Goal: Contribute content: Contribute content

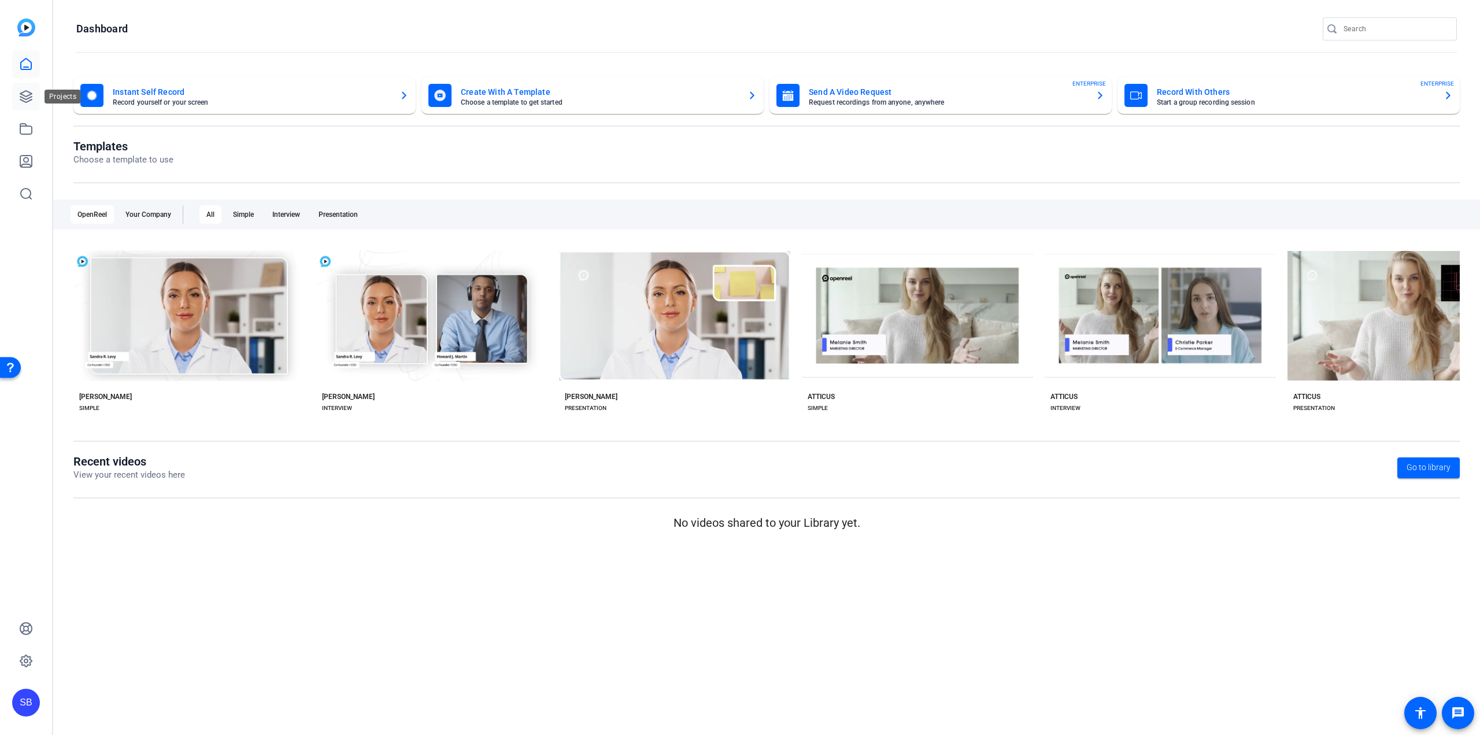
click at [30, 97] on icon at bounding box center [26, 97] width 14 height 14
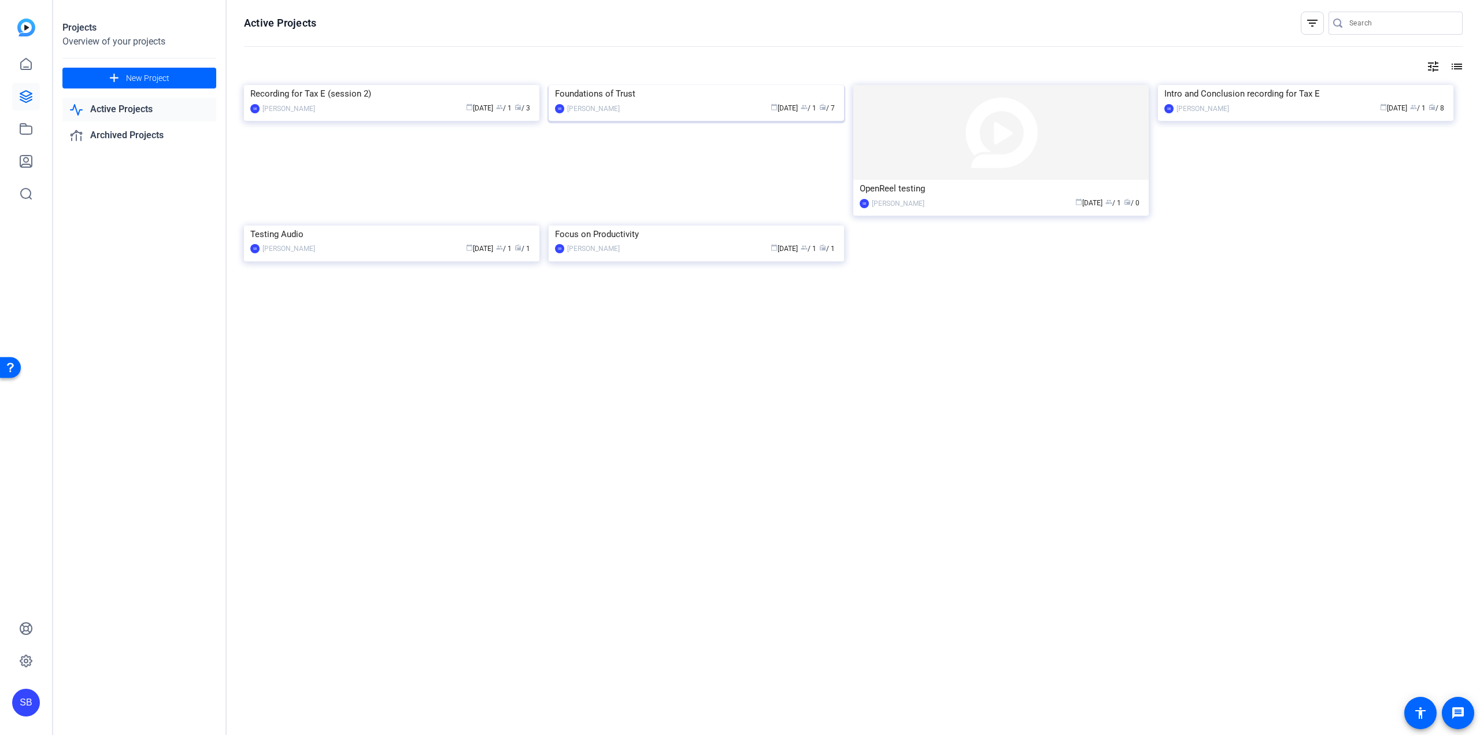
click at [688, 85] on img at bounding box center [696, 85] width 295 height 0
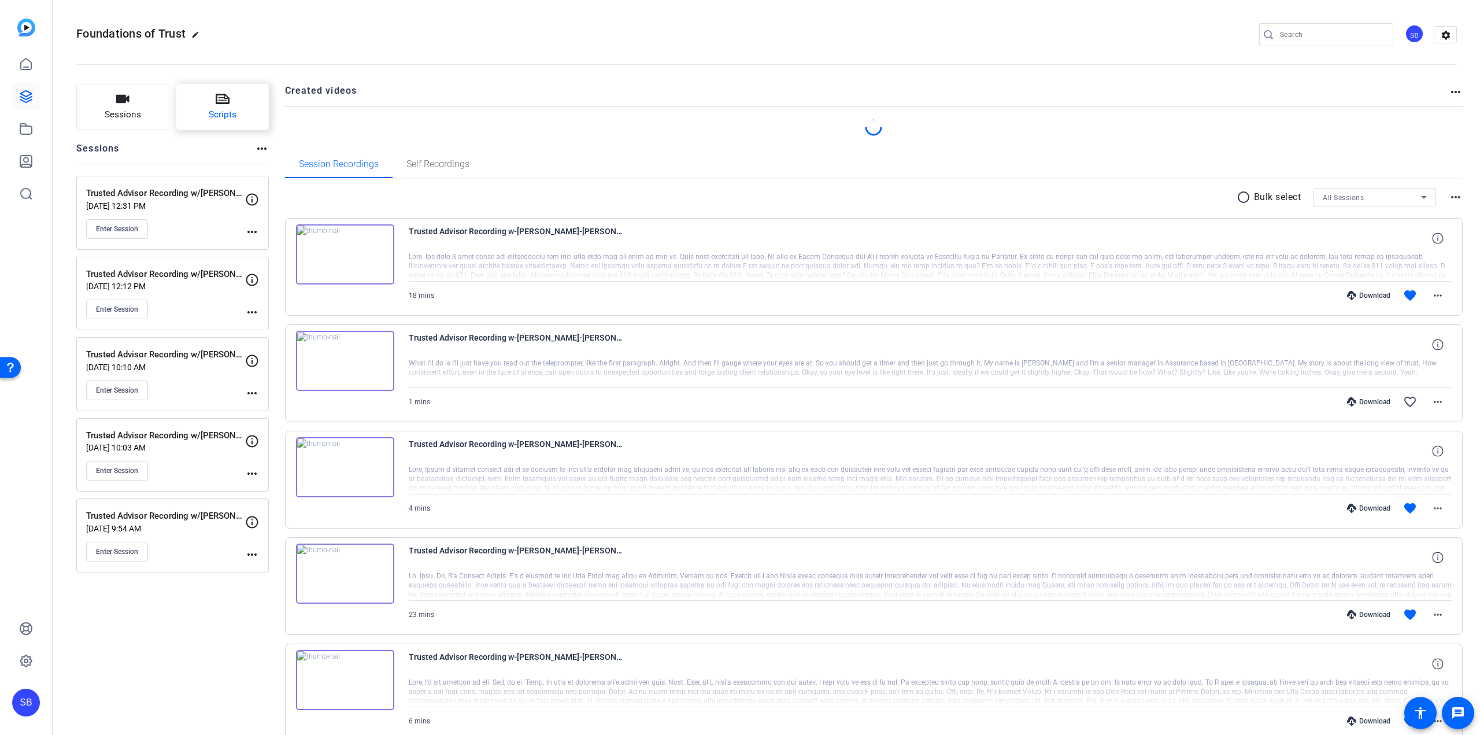
click at [235, 121] on span "Scripts" at bounding box center [223, 114] width 28 height 13
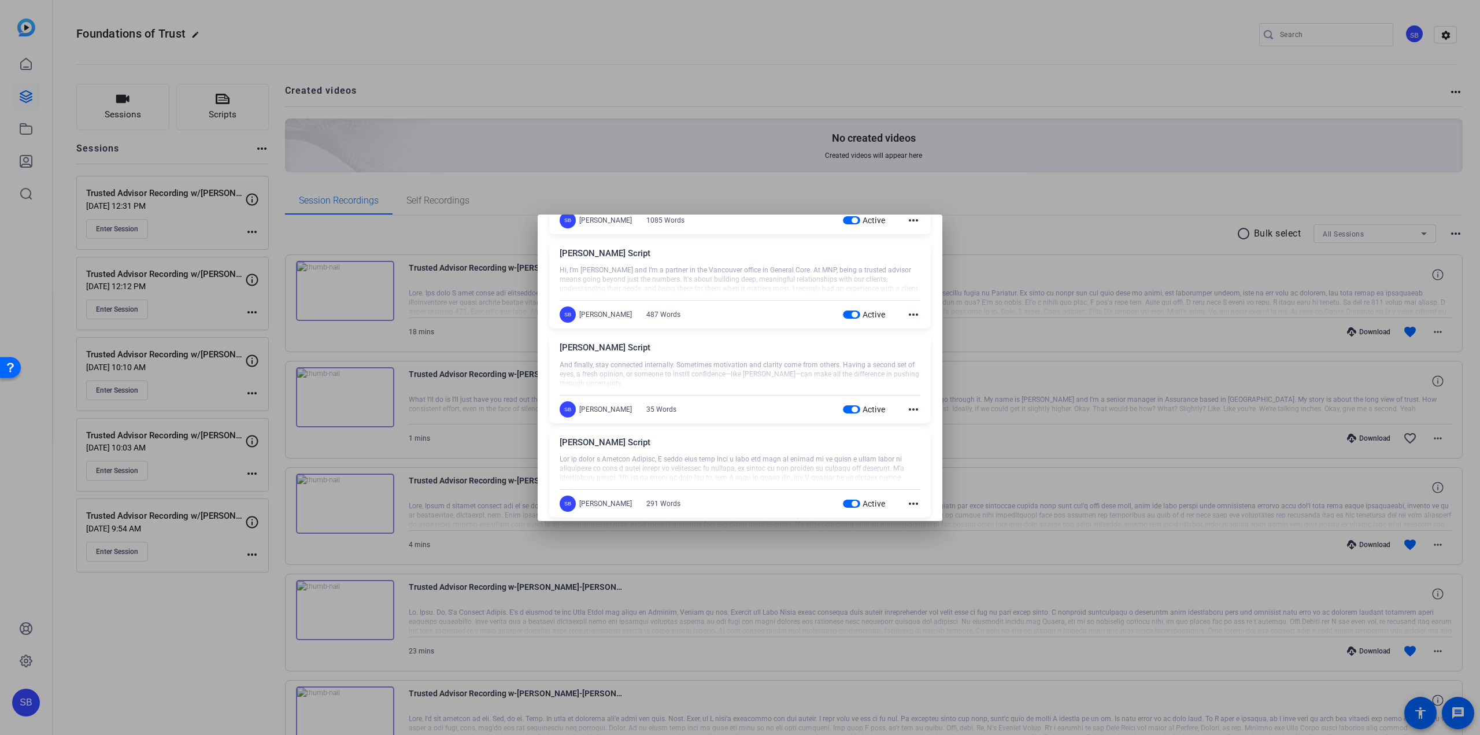
scroll to position [131, 0]
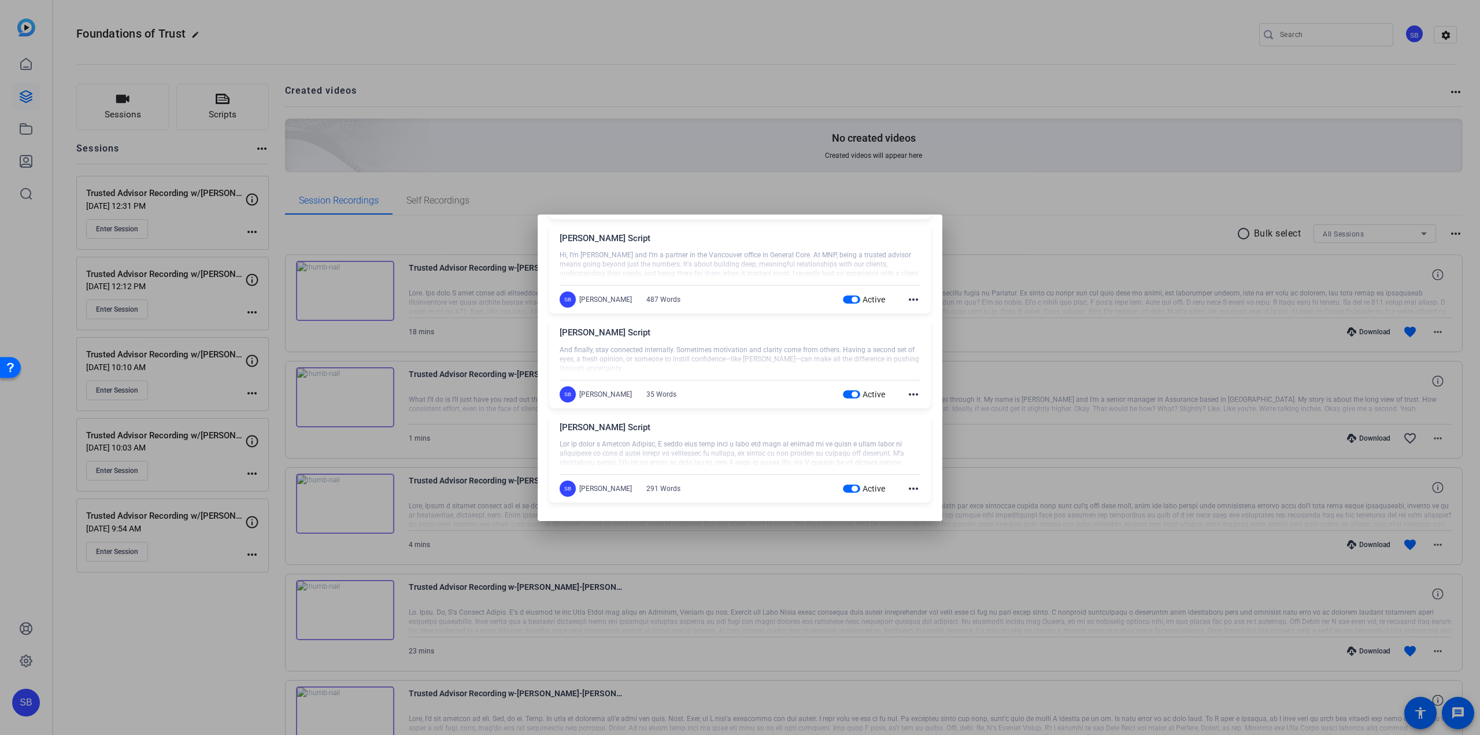
click at [909, 394] on mat-icon "more_horiz" at bounding box center [913, 394] width 14 height 14
click at [916, 418] on span "Edit" at bounding box center [933, 411] width 46 height 14
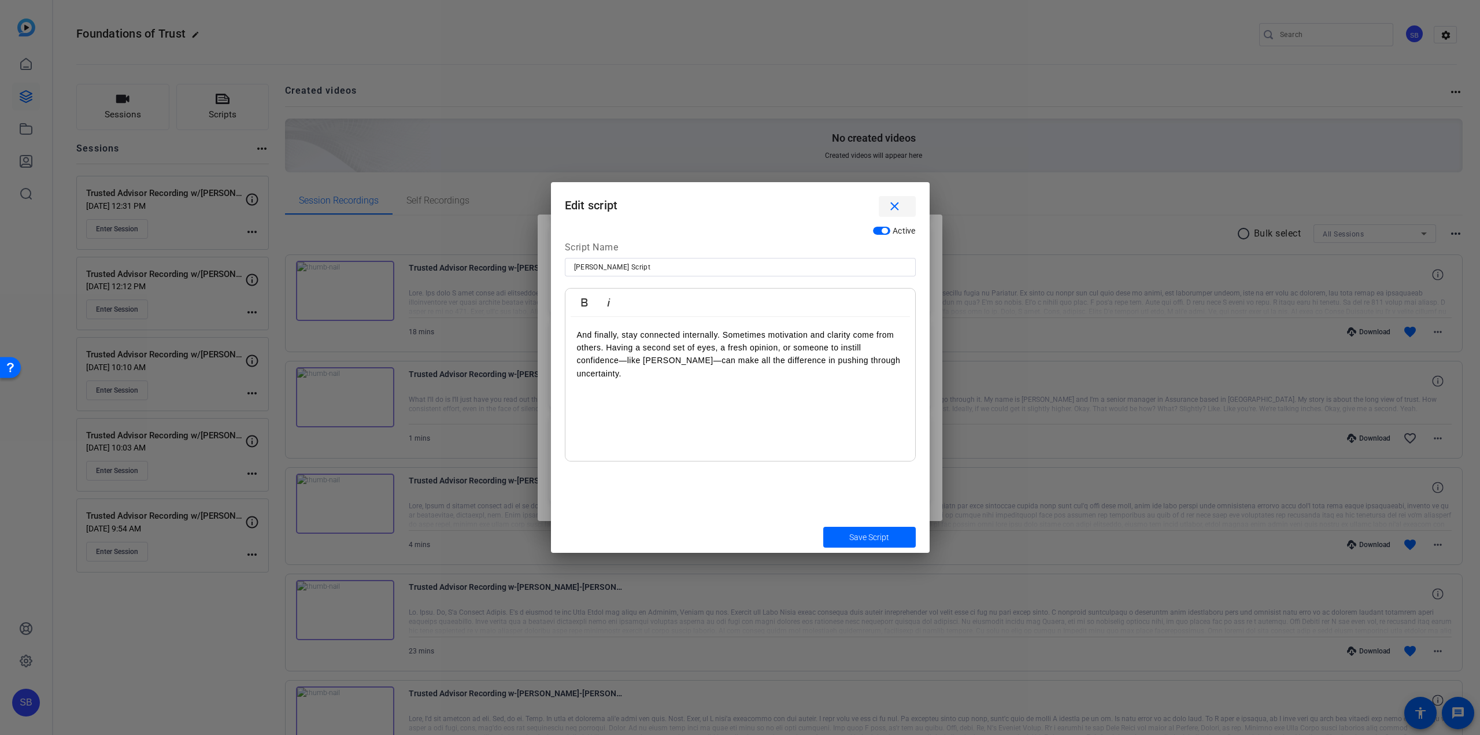
click at [903, 206] on span "button" at bounding box center [897, 206] width 37 height 28
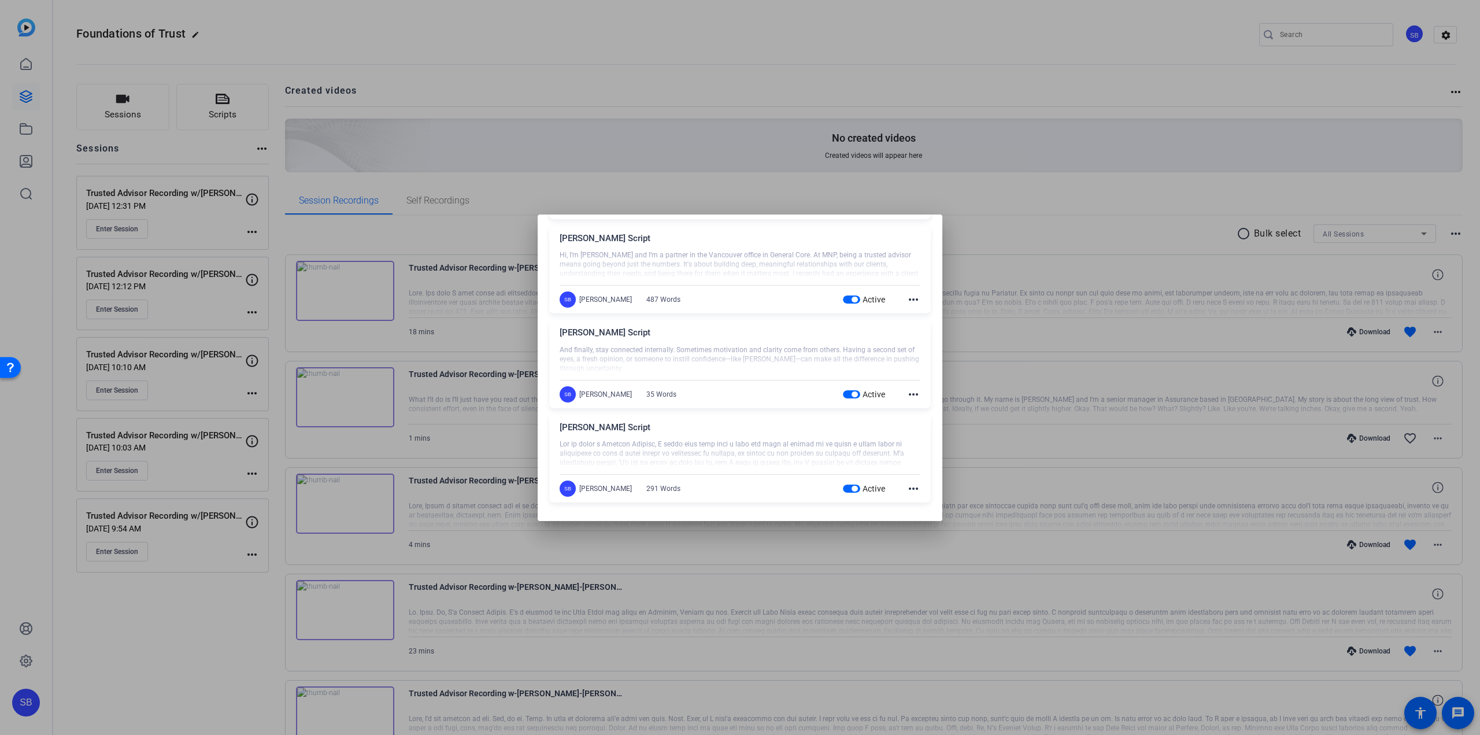
click at [908, 395] on mat-icon "more_horiz" at bounding box center [913, 394] width 14 height 14
click at [910, 431] on span "Delete" at bounding box center [933, 426] width 46 height 14
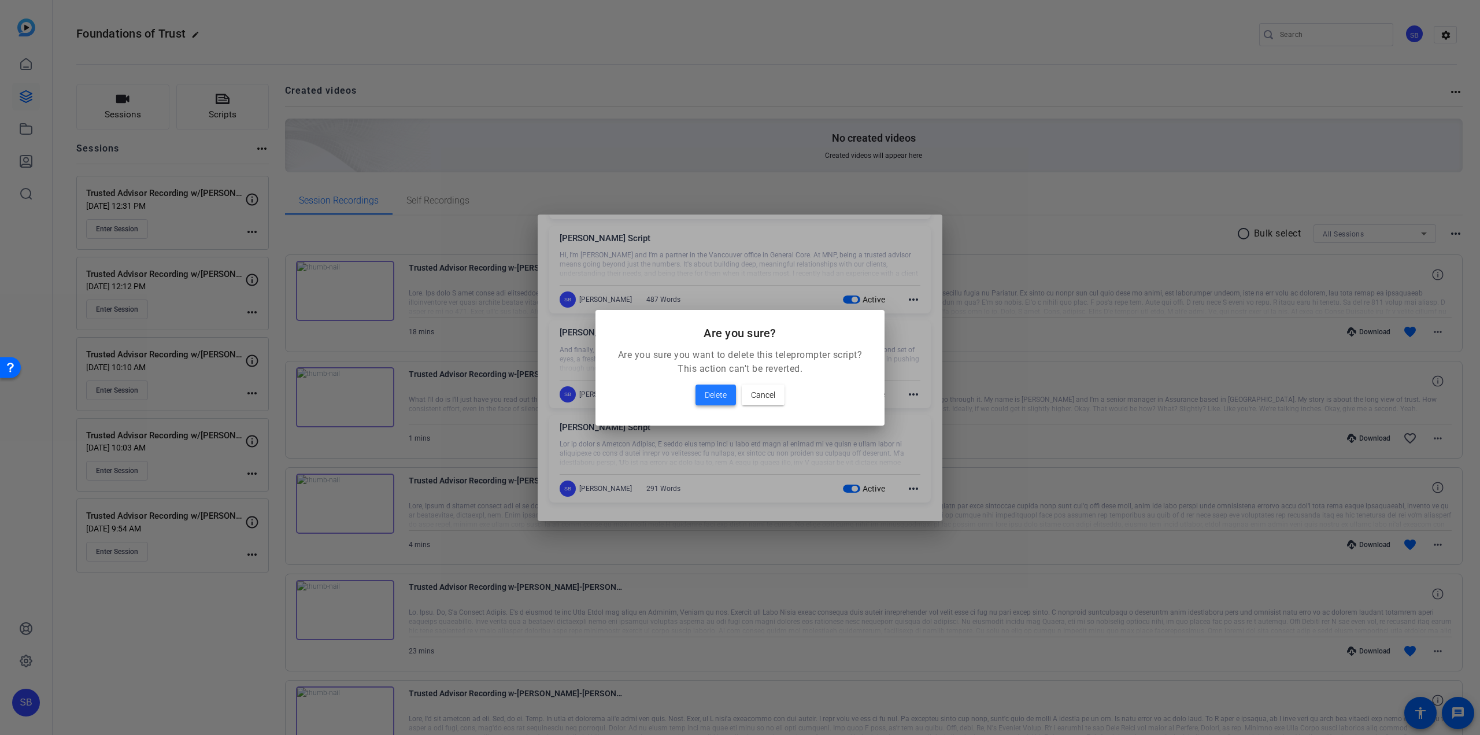
click at [724, 397] on span "Delete" at bounding box center [716, 395] width 22 height 14
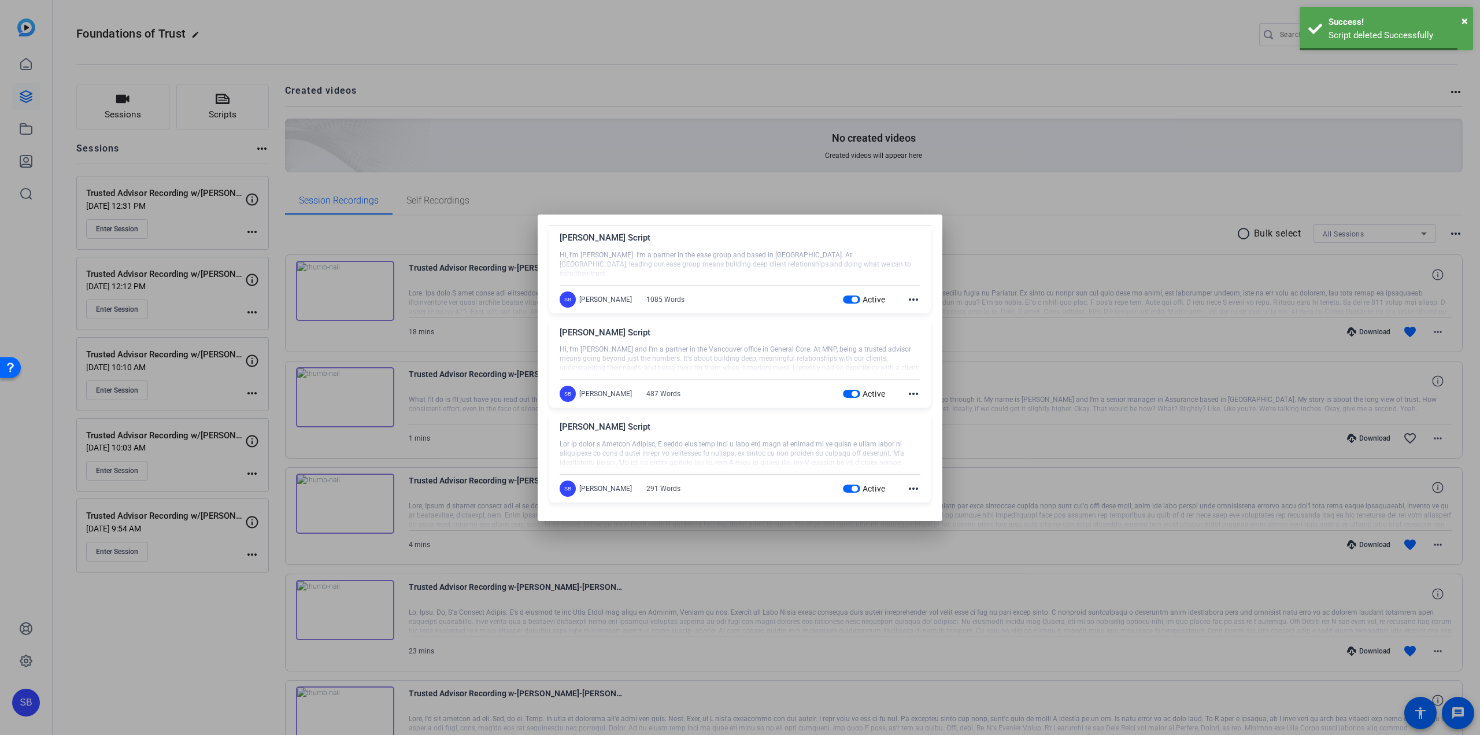
scroll to position [36, 0]
click at [906, 491] on mat-icon "more_horiz" at bounding box center [913, 489] width 14 height 14
click at [920, 524] on span "Delete" at bounding box center [933, 520] width 46 height 14
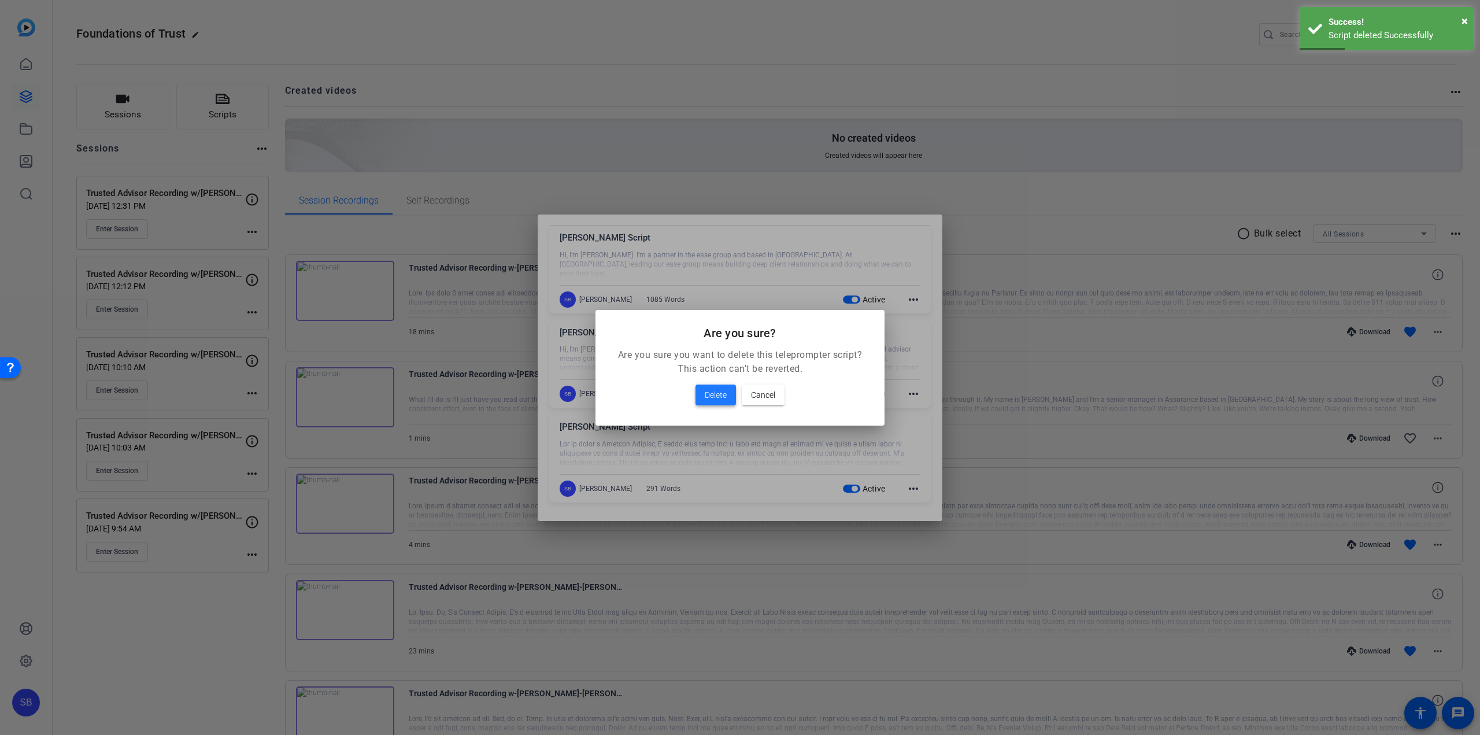
click at [712, 394] on span "Delete" at bounding box center [716, 395] width 22 height 14
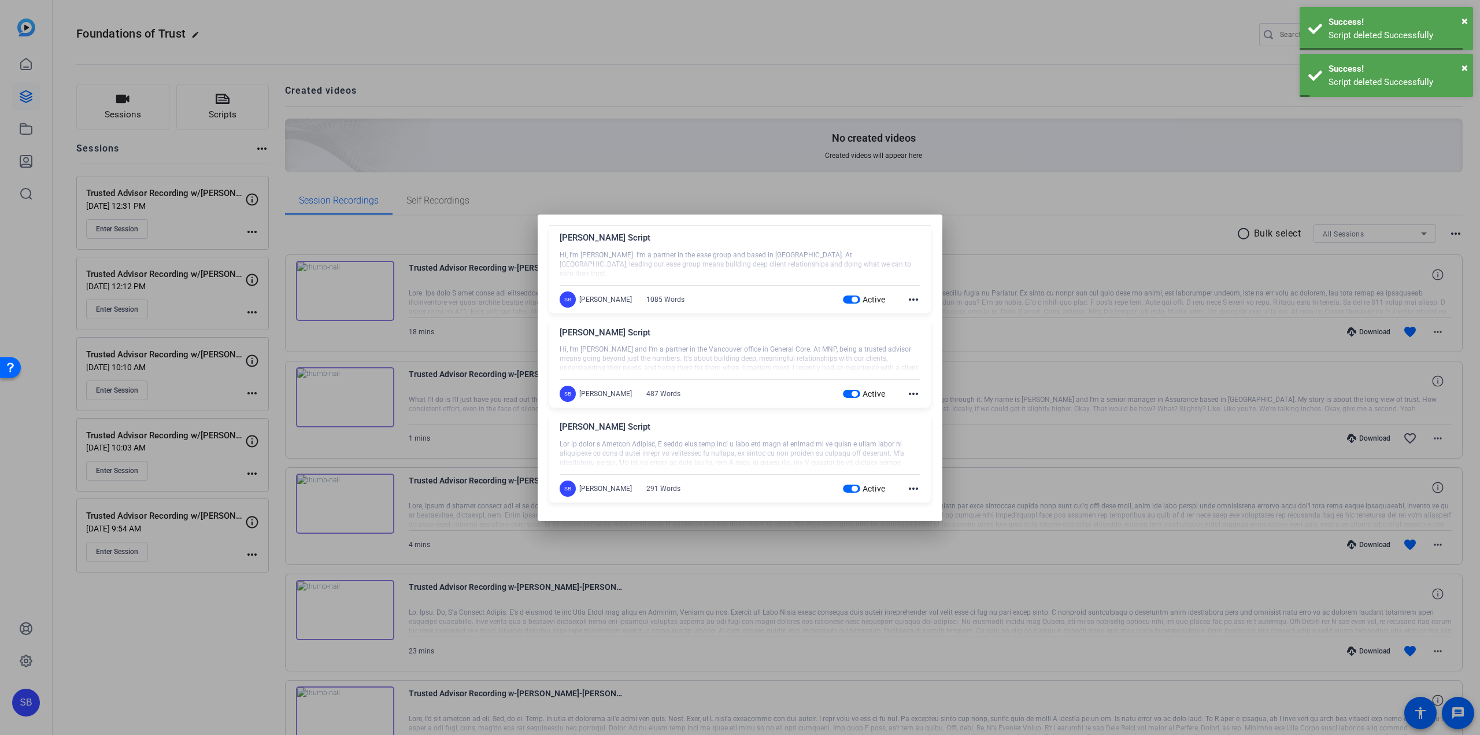
scroll to position [0, 0]
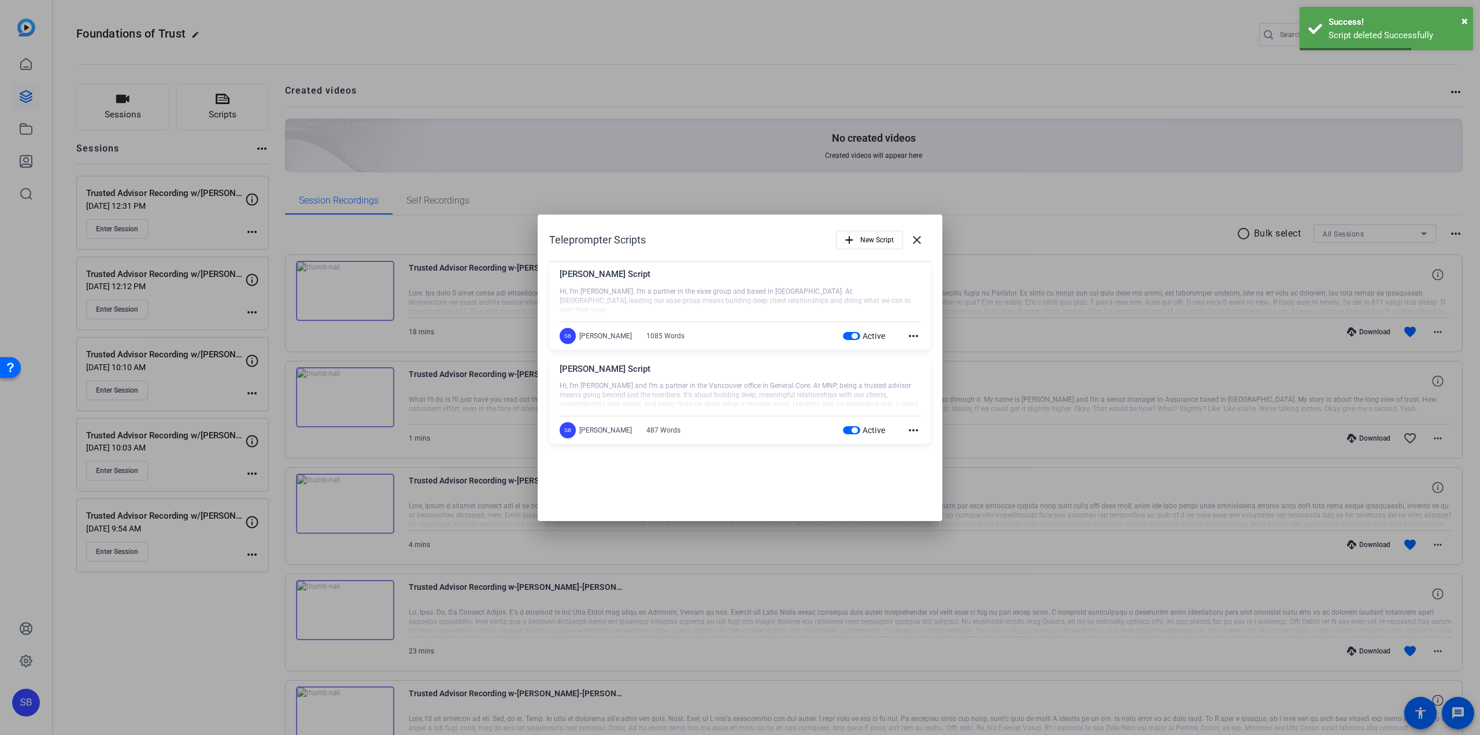
click at [917, 332] on mat-icon "more_horiz" at bounding box center [913, 336] width 14 height 14
click at [927, 367] on span "Delete" at bounding box center [939, 367] width 46 height 14
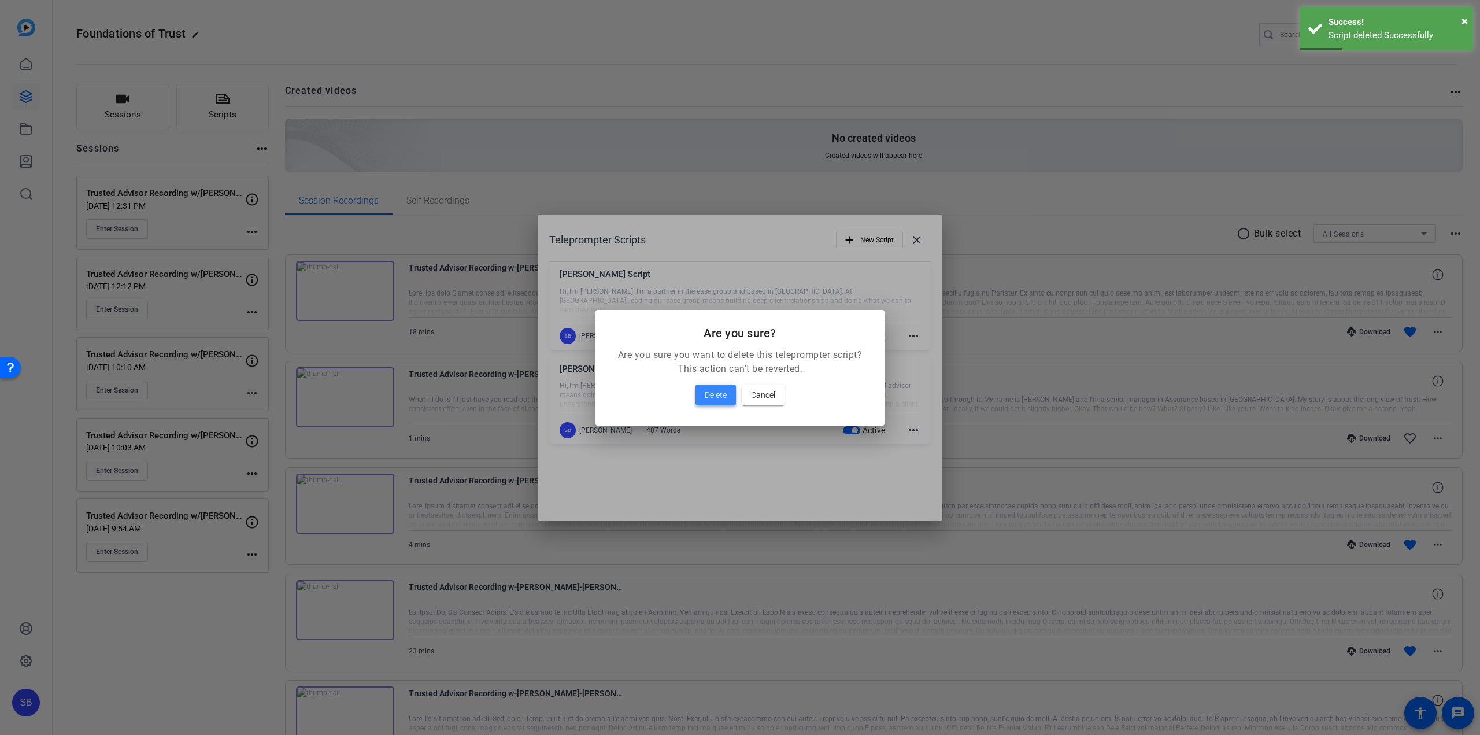
click at [724, 397] on span "Delete" at bounding box center [716, 395] width 22 height 14
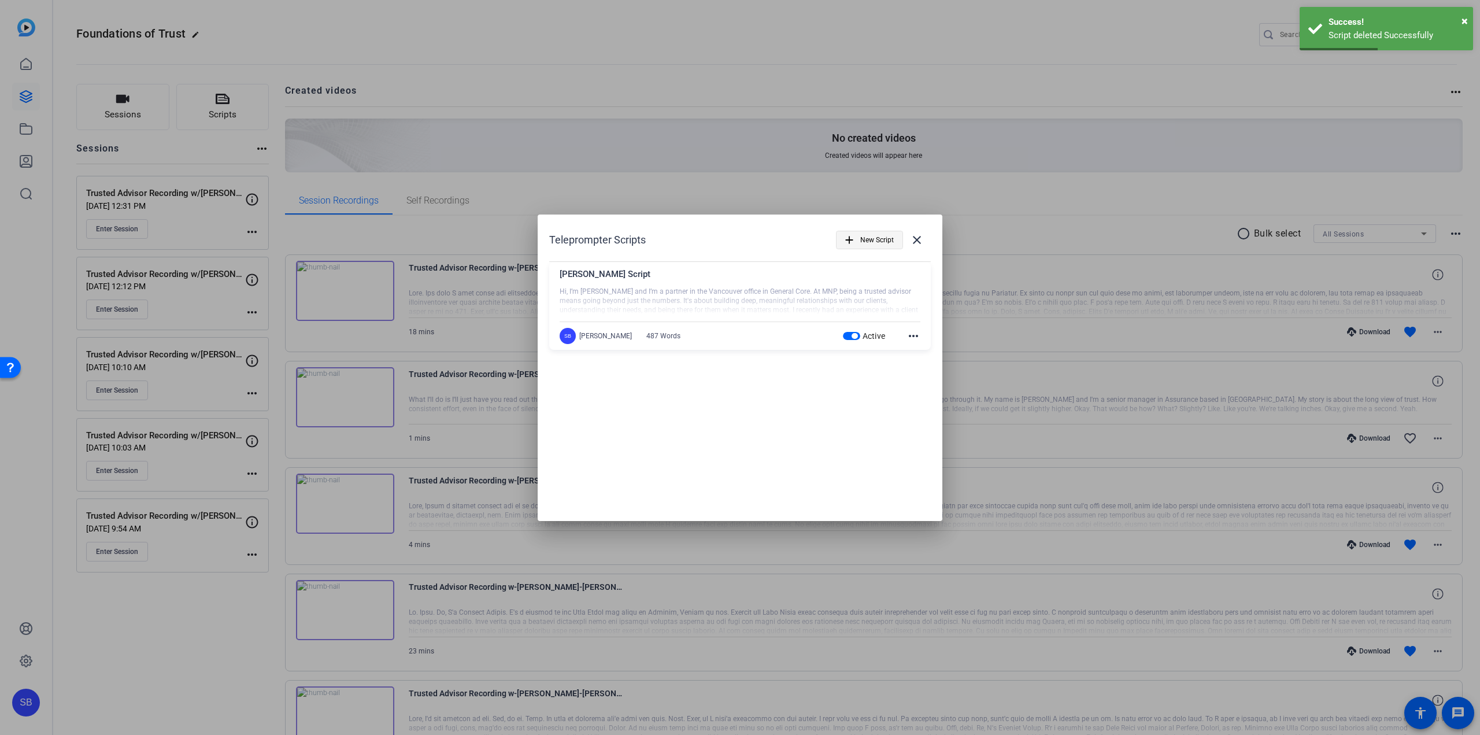
click at [867, 243] on span "New Script" at bounding box center [877, 240] width 34 height 22
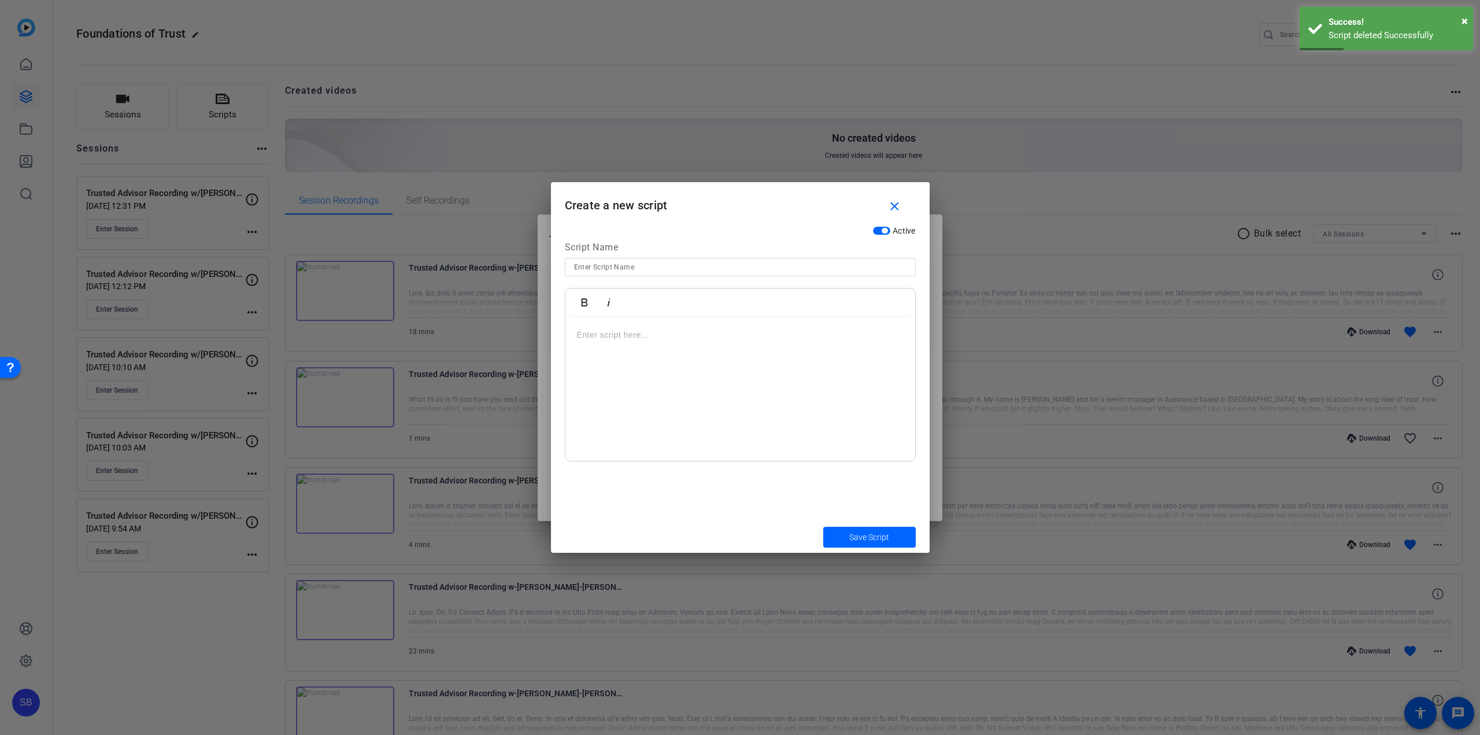
click at [683, 266] on input at bounding box center [740, 267] width 332 height 14
drag, startPoint x: 683, startPoint y: 192, endPoint x: 1066, endPoint y: 264, distance: 389.8
click at [1066, 264] on div "Teleprompter Scripts add New Script close [PERSON_NAME] Script Hi, I’m [PERSON_…" at bounding box center [740, 367] width 1480 height 735
click at [738, 270] on input at bounding box center [740, 267] width 332 height 14
type input "[PERSON_NAME] Script"
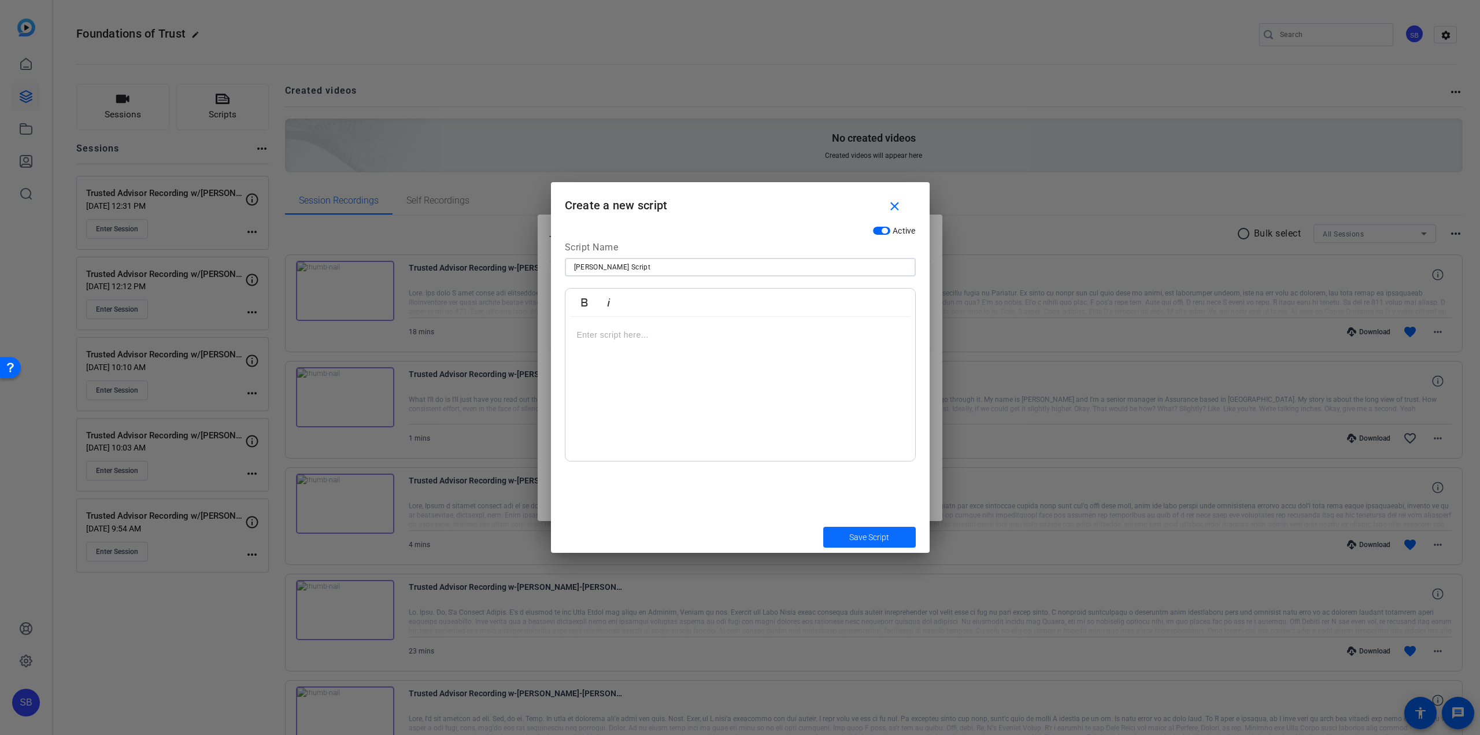
click at [880, 540] on span "Save Script" at bounding box center [869, 537] width 40 height 12
click at [645, 340] on p at bounding box center [740, 334] width 327 height 13
click at [602, 332] on p at bounding box center [740, 334] width 327 height 13
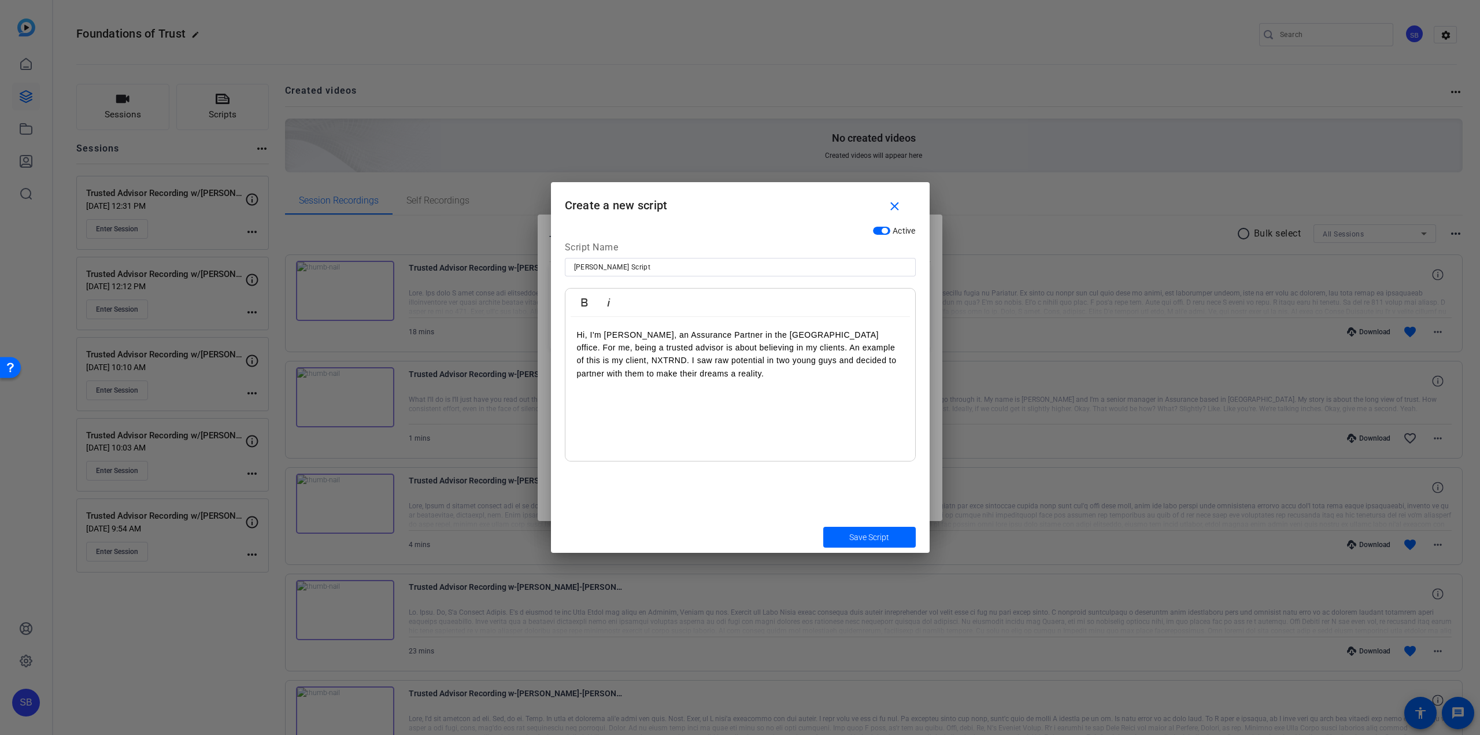
click at [668, 384] on p "Hi, I'm [PERSON_NAME], an Assurance Partner in the [GEOGRAPHIC_DATA] office. Fo…" at bounding box center [740, 360] width 327 height 65
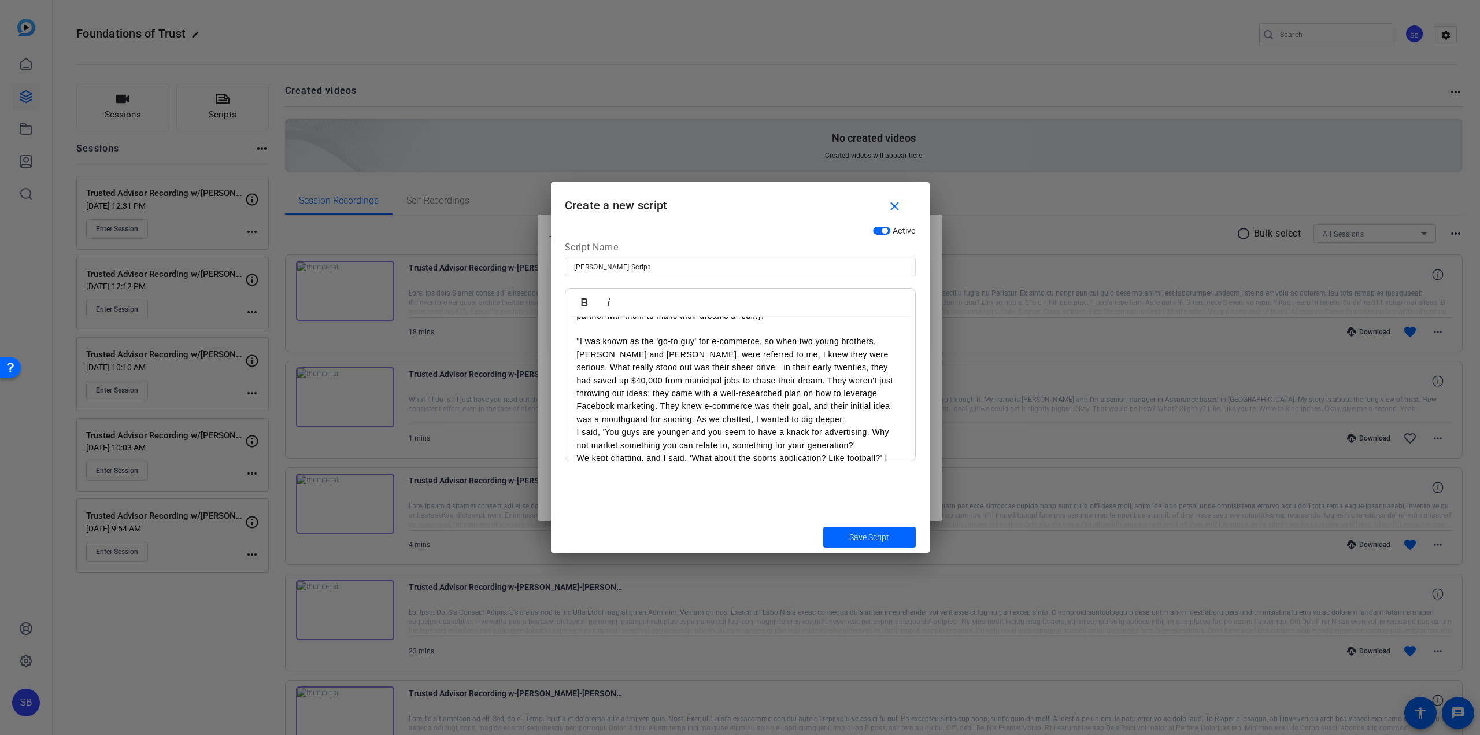
scroll to position [50, 0]
click at [579, 342] on p "Hi, I'm [PERSON_NAME], an Assurance Partner in the [GEOGRAPHIC_DATA] office. Fo…" at bounding box center [740, 311] width 327 height 65
click at [581, 335] on p ""I was known as the 'go-to guy' for e-commerce, so when two young brothers, [PE…" at bounding box center [740, 375] width 327 height 91
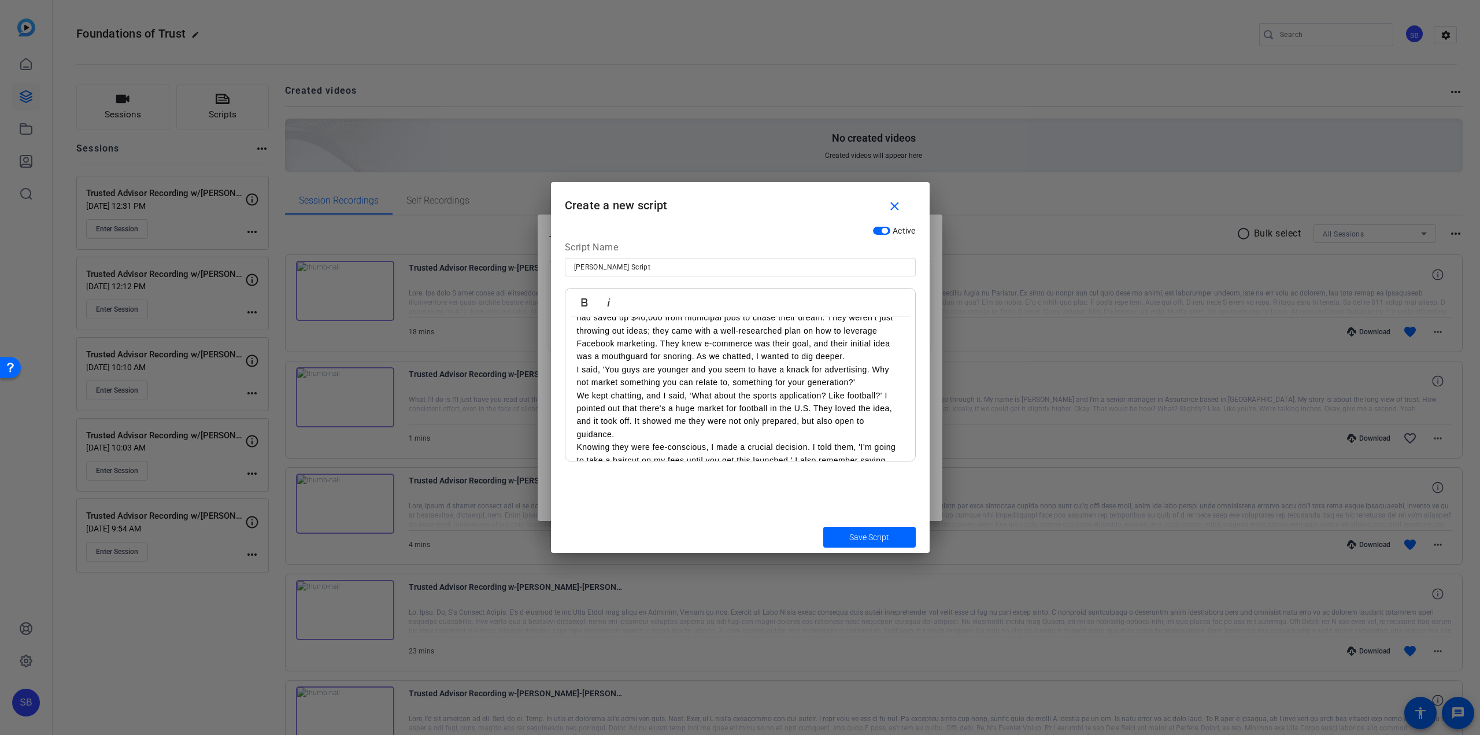
scroll to position [163, 0]
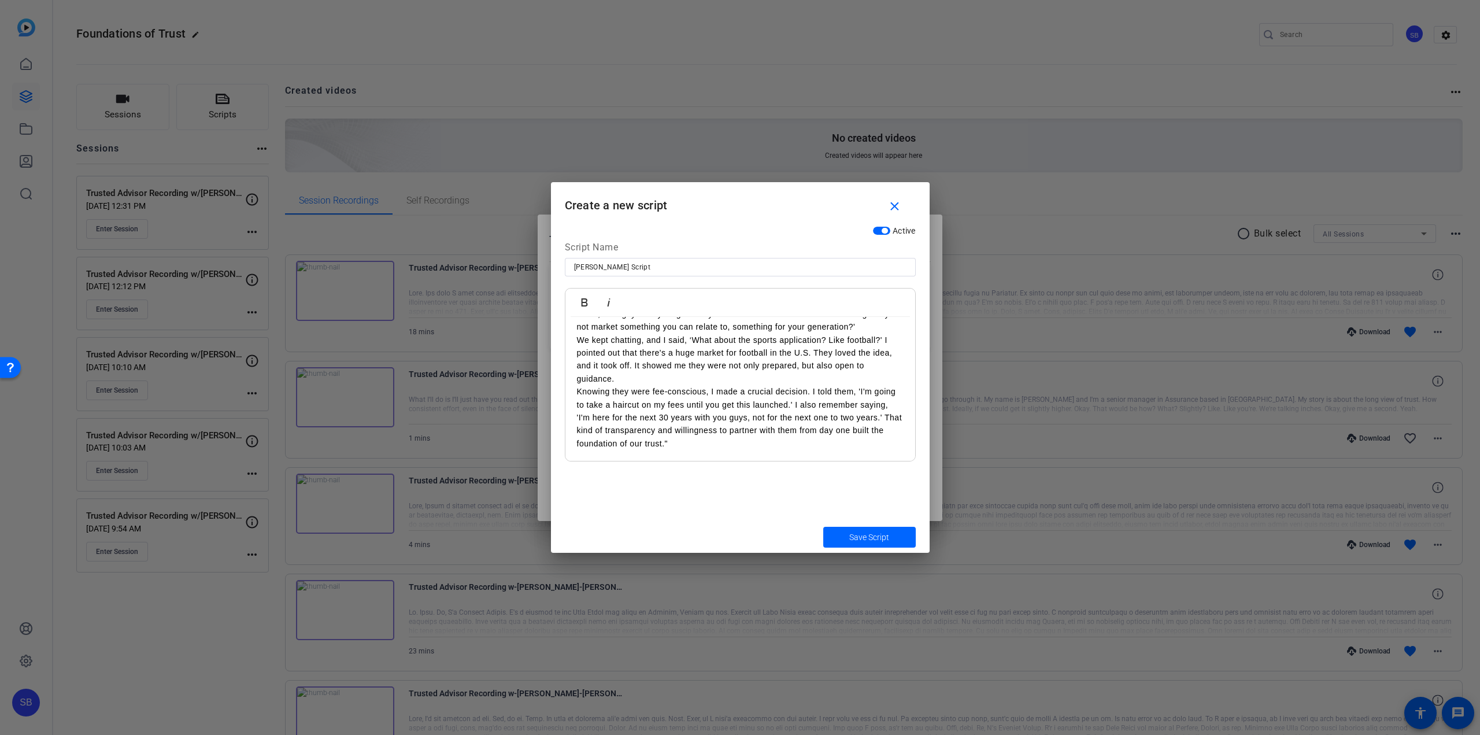
click at [687, 439] on p "Knowing they were fee-conscious, I made a crucial decision. I told them, 'I'm g…" at bounding box center [740, 417] width 327 height 65
click at [658, 459] on p "Knowing they were fee-conscious, I made a crucial decision. I told them, 'I'm g…" at bounding box center [740, 421] width 327 height 77
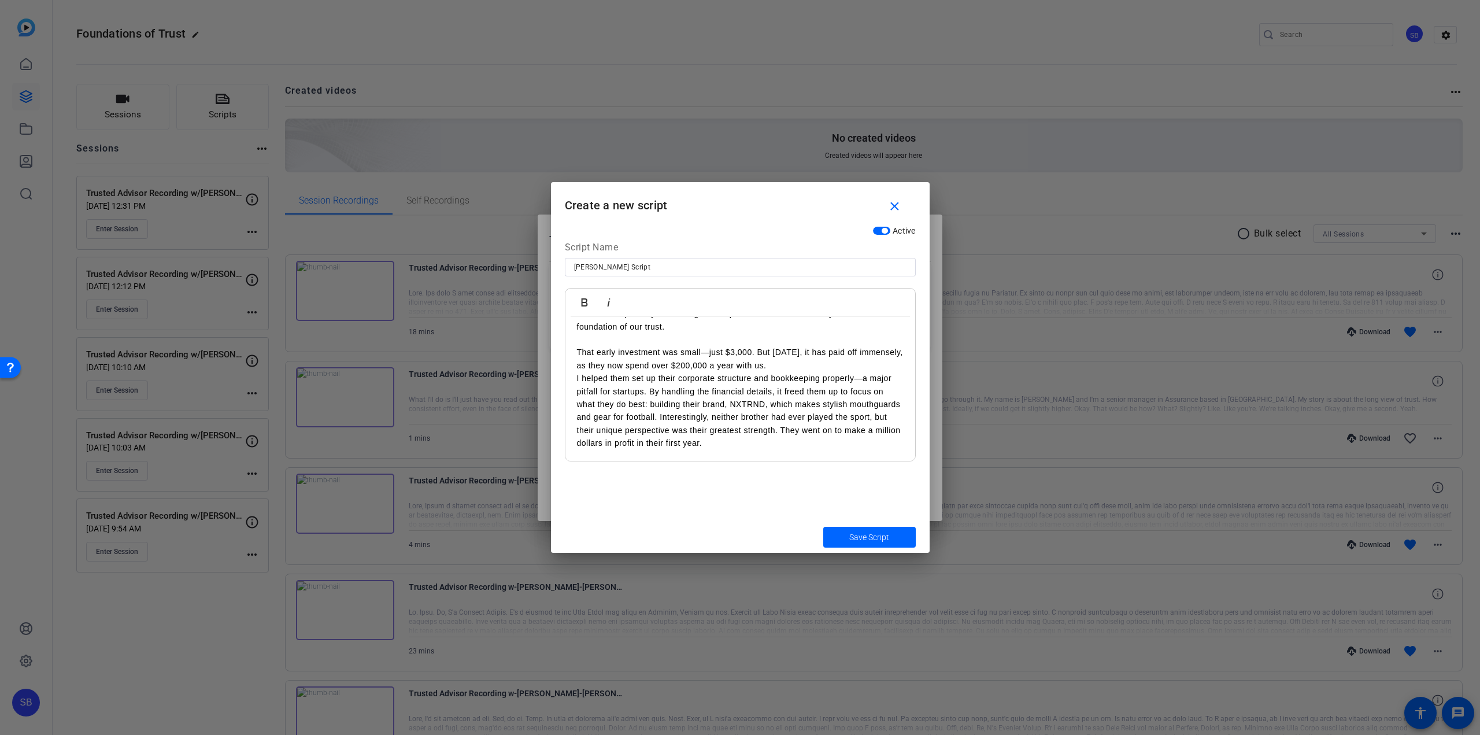
click at [709, 450] on div "Hi, I'm [PERSON_NAME], an Assurance Partner in the [GEOGRAPHIC_DATA] office. Fo…" at bounding box center [740, 249] width 350 height 424
click at [778, 439] on p "I helped them set up their corporate structure and bookkeeping properly—a major…" at bounding box center [740, 410] width 327 height 77
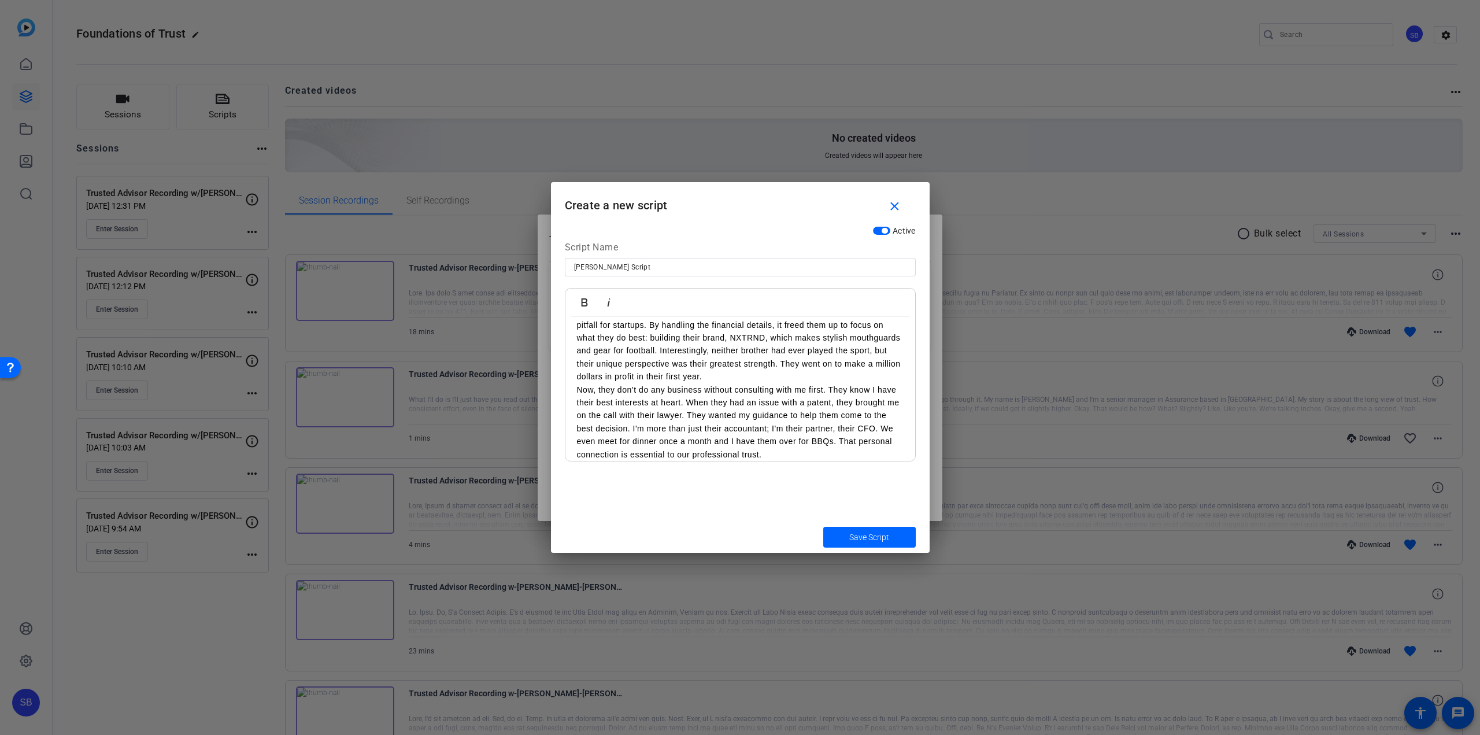
click at [816, 456] on p "Now, they don’t do any business without consulting with me first. They know I h…" at bounding box center [740, 421] width 327 height 77
click at [756, 390] on p "Now, they don’t do any business without consulting with me first. They know I h…" at bounding box center [740, 358] width 327 height 181
click at [719, 368] on p "I was known as the 'go-to guy' for e-commerce, so when two young brothers, [PER…" at bounding box center [740, 367] width 327 height 91
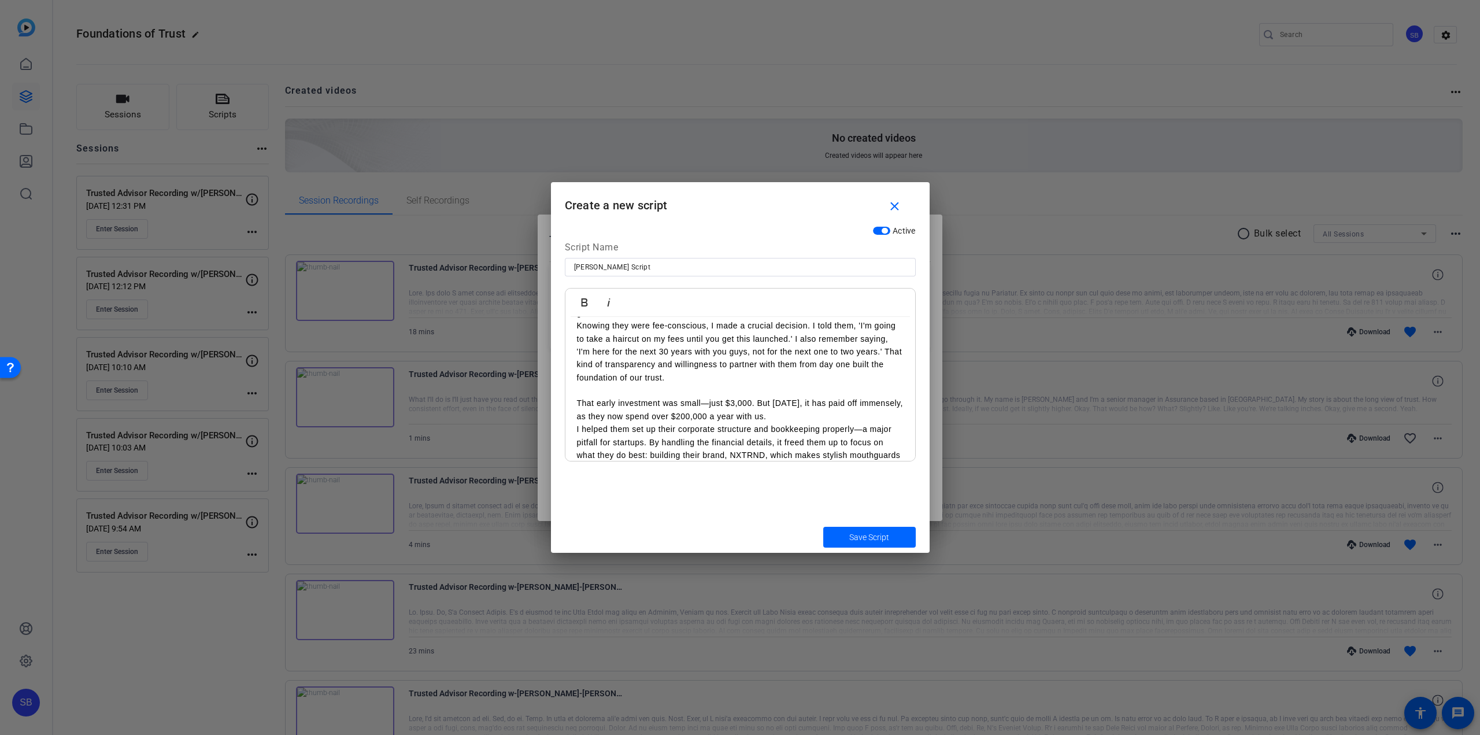
scroll to position [231, 0]
click at [574, 410] on div "Hi, I'm [PERSON_NAME], an Assurance Partner in the [GEOGRAPHIC_DATA] office. Fo…" at bounding box center [740, 395] width 350 height 619
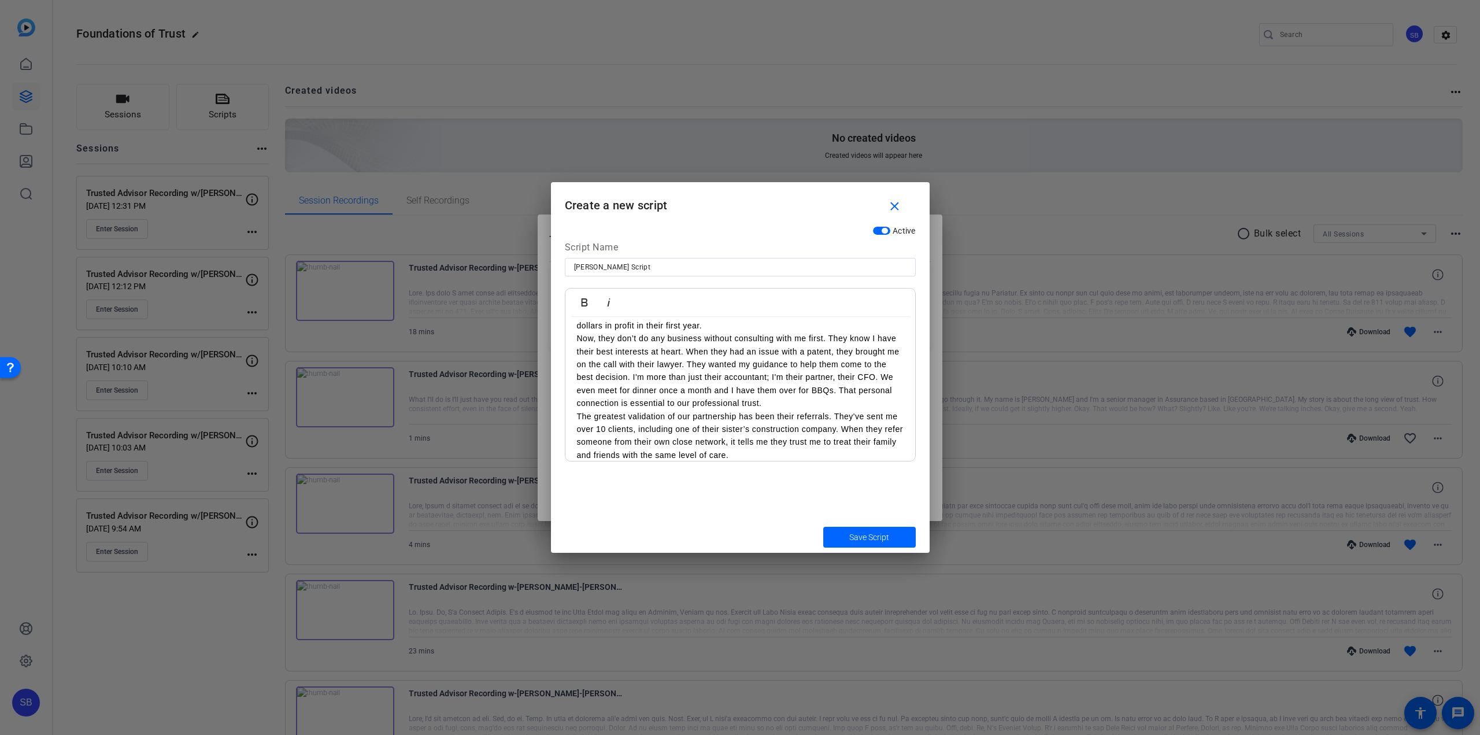
scroll to position [405, 0]
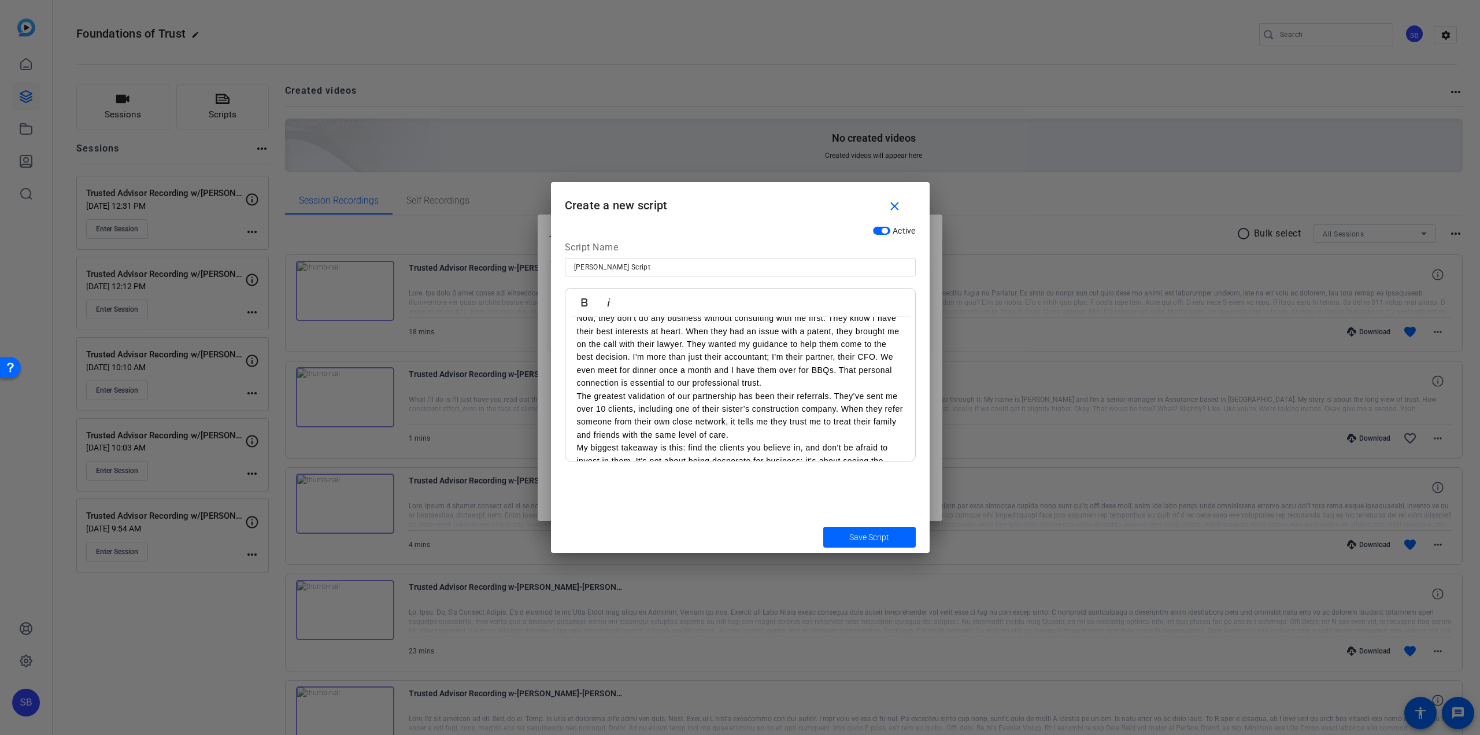
click at [701, 353] on p "Now, they don’t do any business without consulting with me first. They know I h…" at bounding box center [740, 409] width 327 height 194
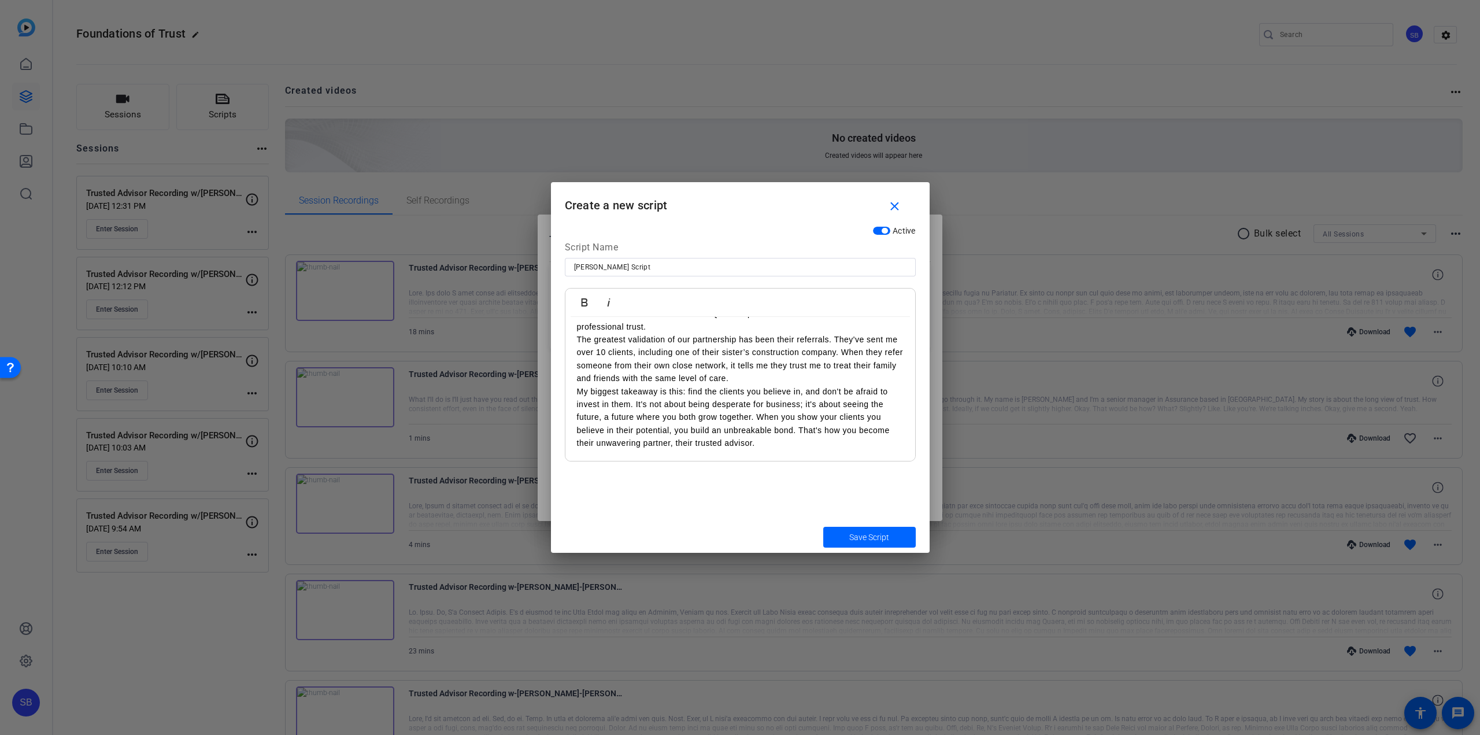
scroll to position [487, 0]
click at [758, 415] on p "Now, they don’t do any business without consulting with me first. They know I h…" at bounding box center [740, 345] width 327 height 207
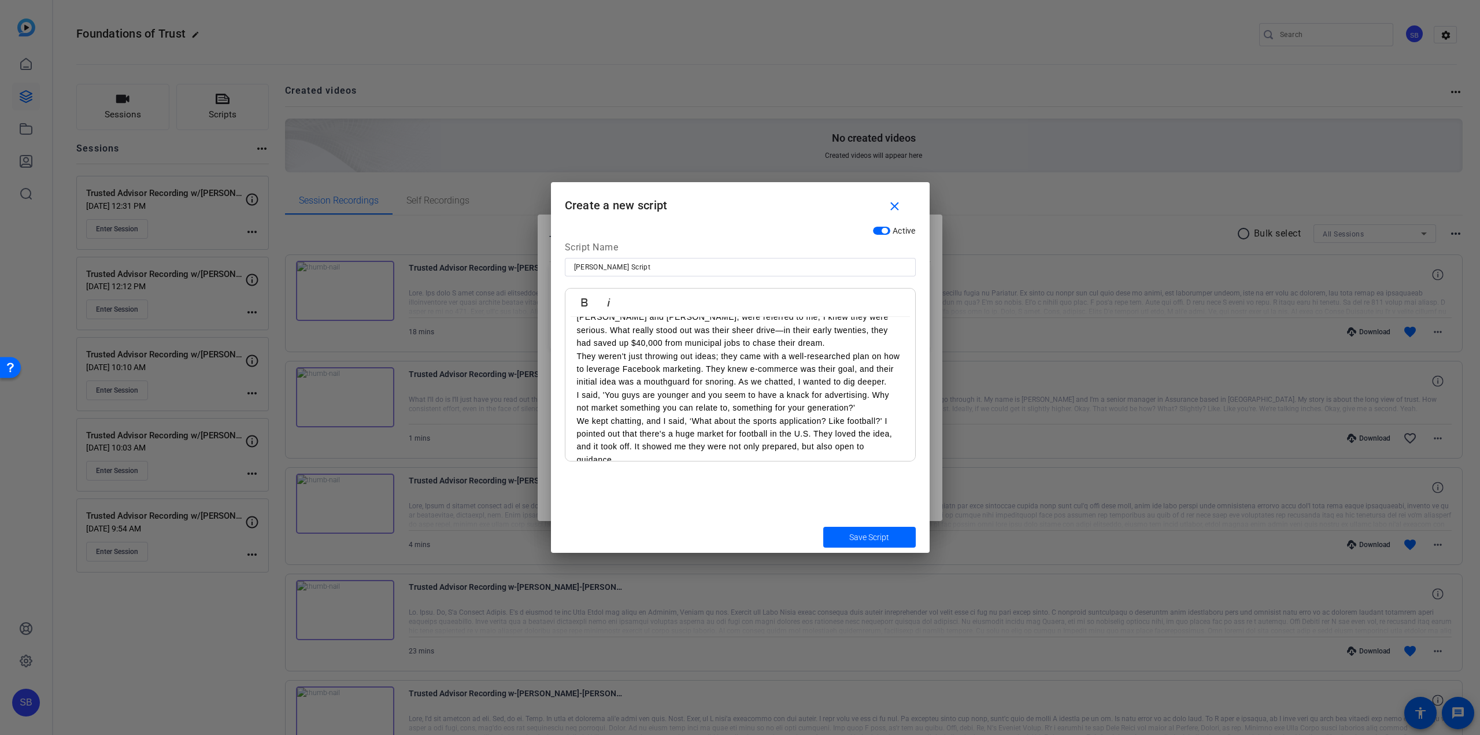
scroll to position [0, 0]
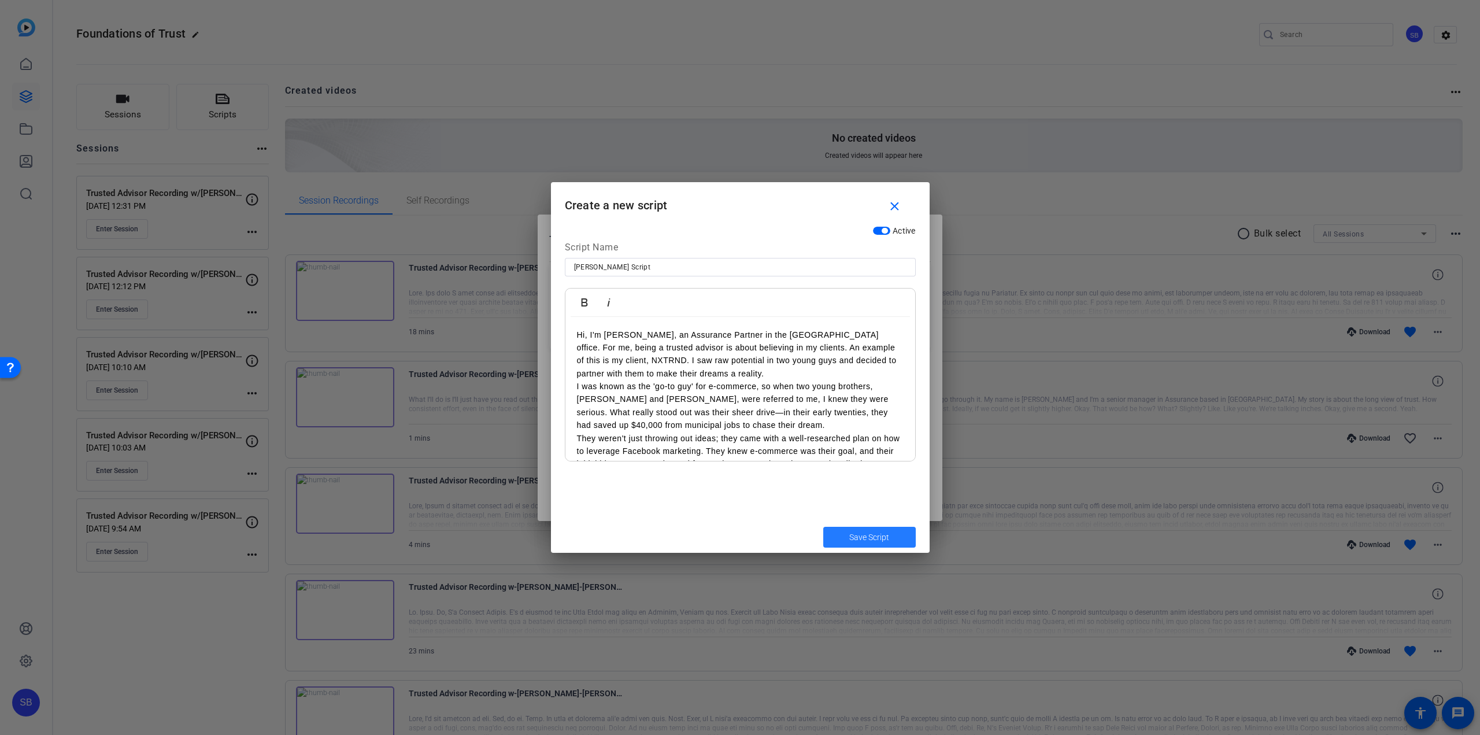
click at [876, 531] on span "Save Script" at bounding box center [869, 537] width 40 height 12
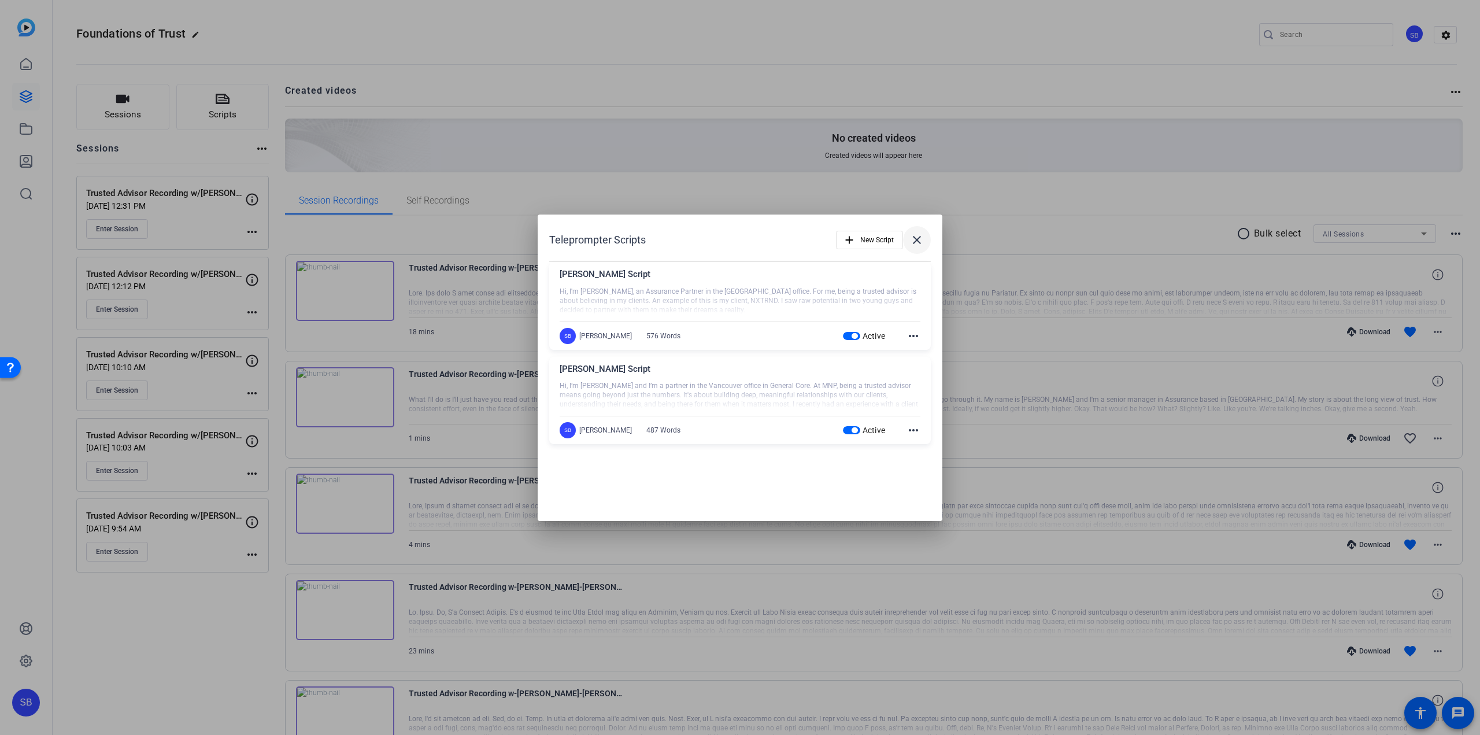
click at [926, 242] on span at bounding box center [917, 240] width 28 height 28
